Goal: Task Accomplishment & Management: Use online tool/utility

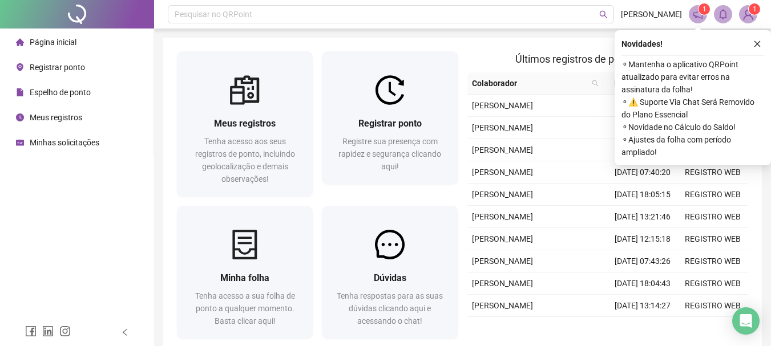
click at [50, 44] on span "Página inicial" at bounding box center [53, 42] width 47 height 9
click at [54, 74] on div "Registrar ponto" at bounding box center [50, 67] width 69 height 23
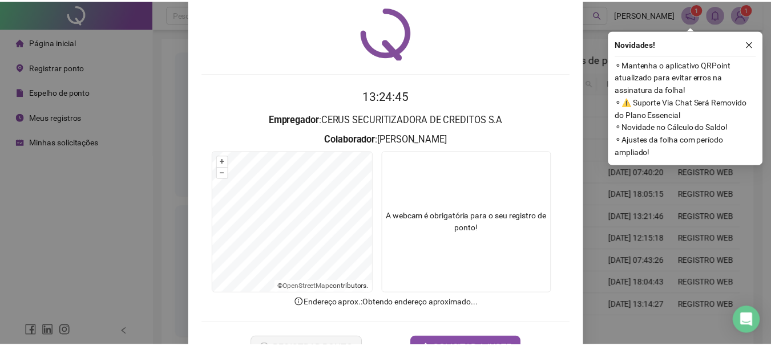
scroll to position [74, 0]
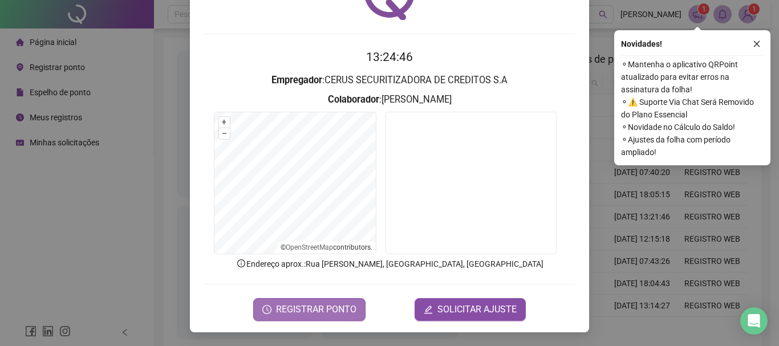
click at [314, 313] on span "REGISTRAR PONTO" at bounding box center [316, 310] width 80 height 14
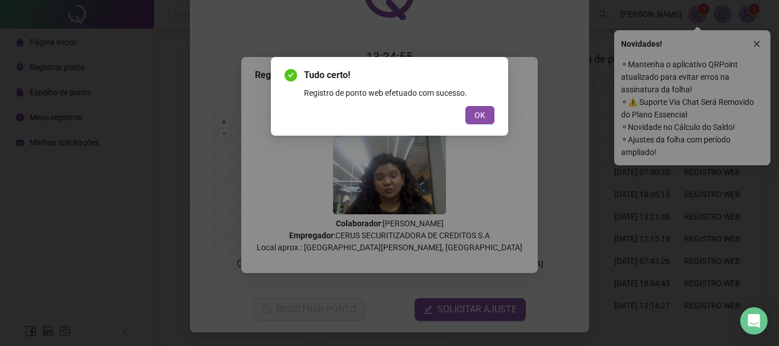
click at [465, 119] on div "OK" at bounding box center [390, 115] width 210 height 18
click at [472, 114] on button "OK" at bounding box center [480, 115] width 29 height 18
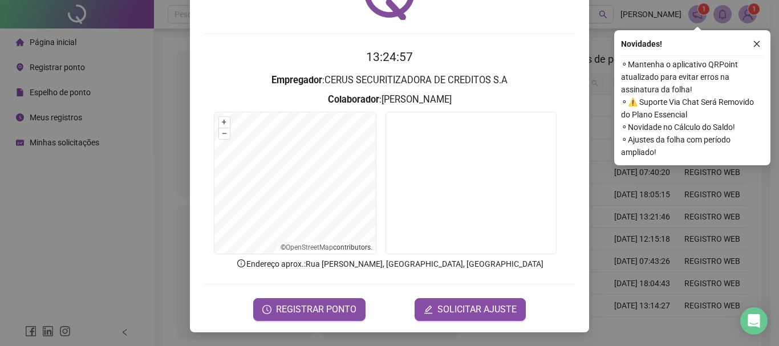
click at [658, 214] on div "Registro de ponto web 13:24:57 Empregador : CERUS SECURITIZADORA DE CREDITOS S.…" at bounding box center [389, 173] width 779 height 346
